Goal: Task Accomplishment & Management: Manage account settings

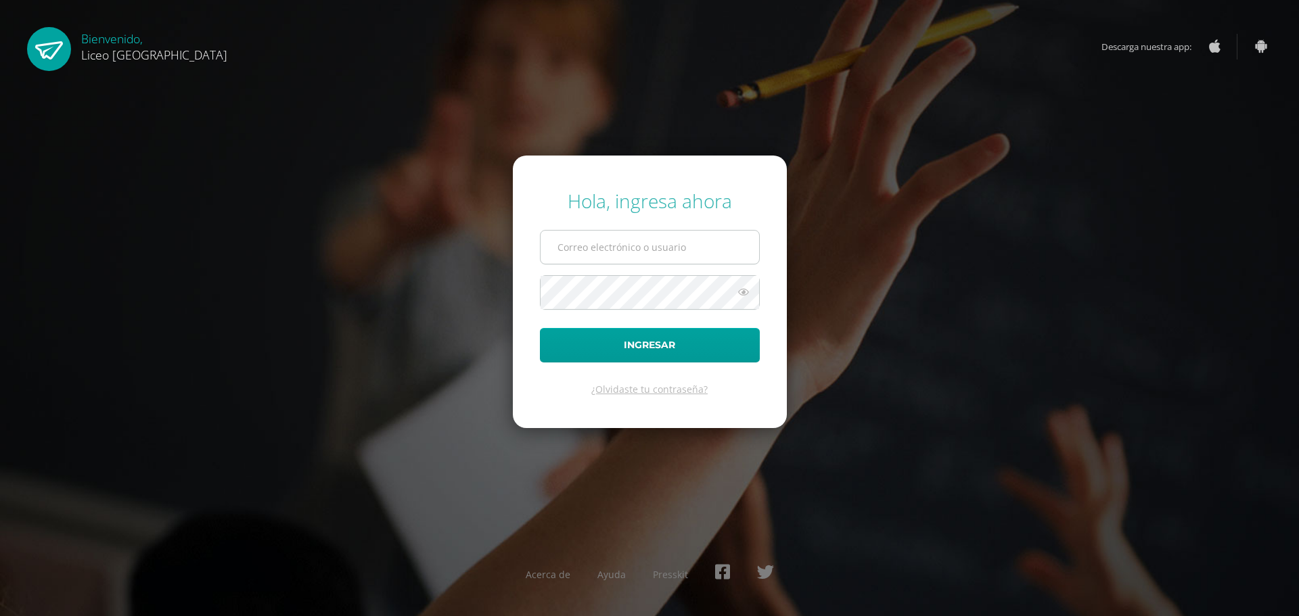
click at [641, 248] on input "text" at bounding box center [650, 247] width 219 height 33
type input "20192270"
click at [662, 340] on button "Ingresar" at bounding box center [650, 345] width 220 height 35
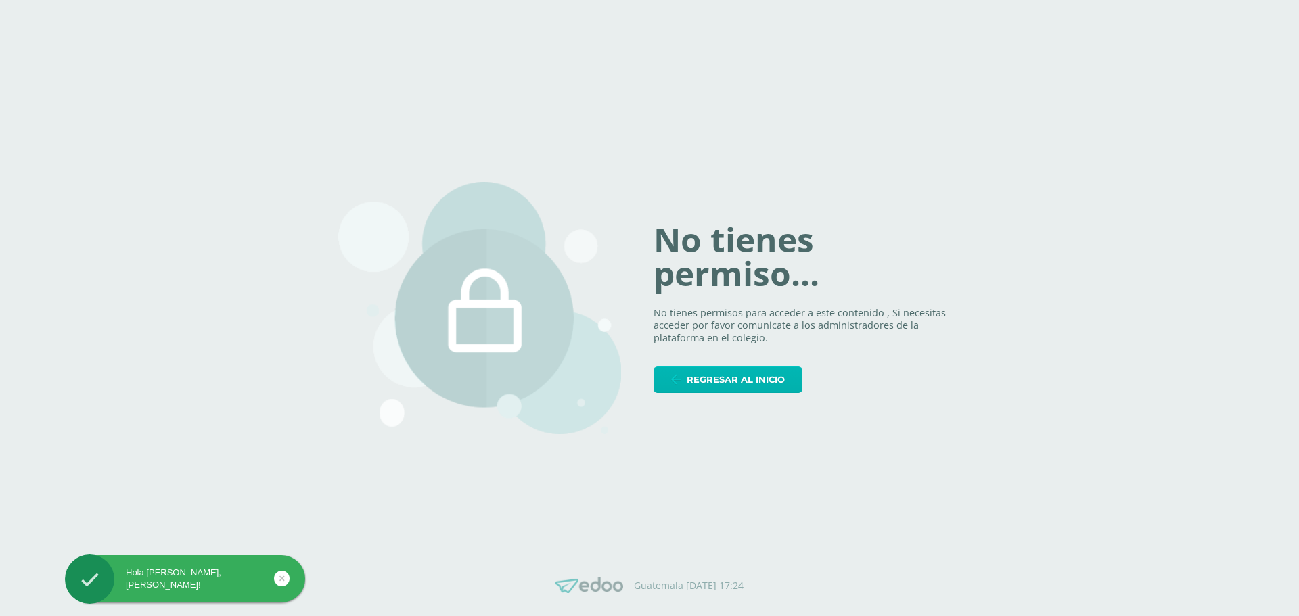
click at [731, 386] on span "Regresar al inicio" at bounding box center [736, 379] width 98 height 25
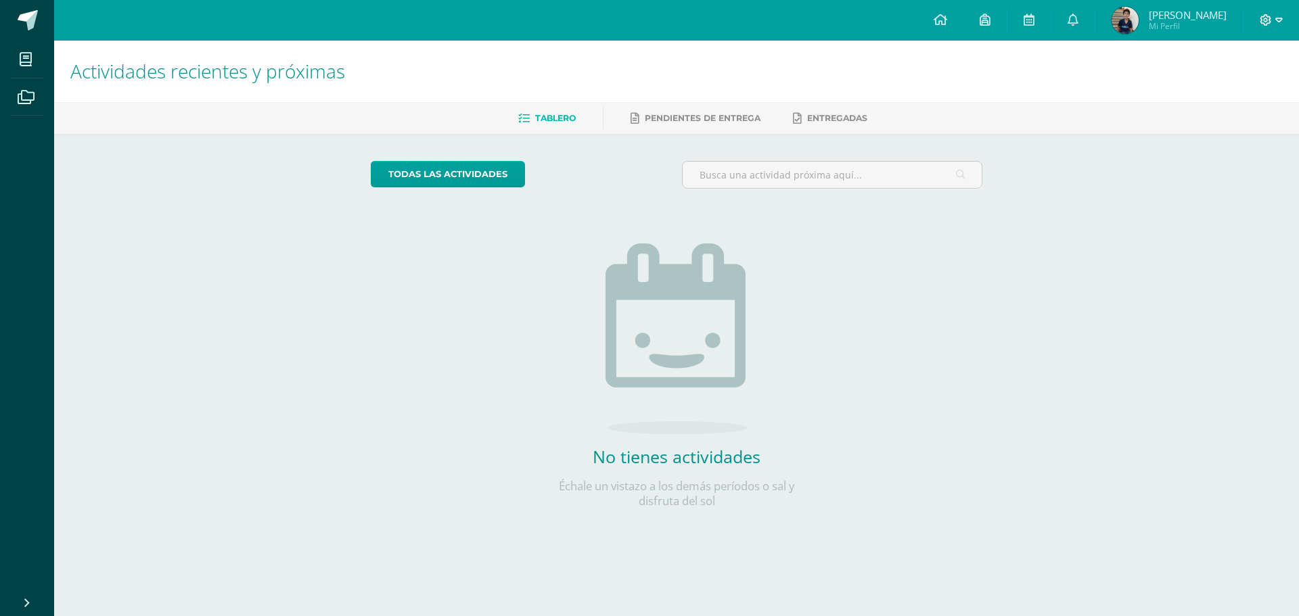
click at [1268, 20] on icon at bounding box center [1266, 20] width 12 height 12
click at [1246, 94] on span "Cerrar sesión" at bounding box center [1236, 92] width 61 height 13
